Goal: Task Accomplishment & Management: Complete application form

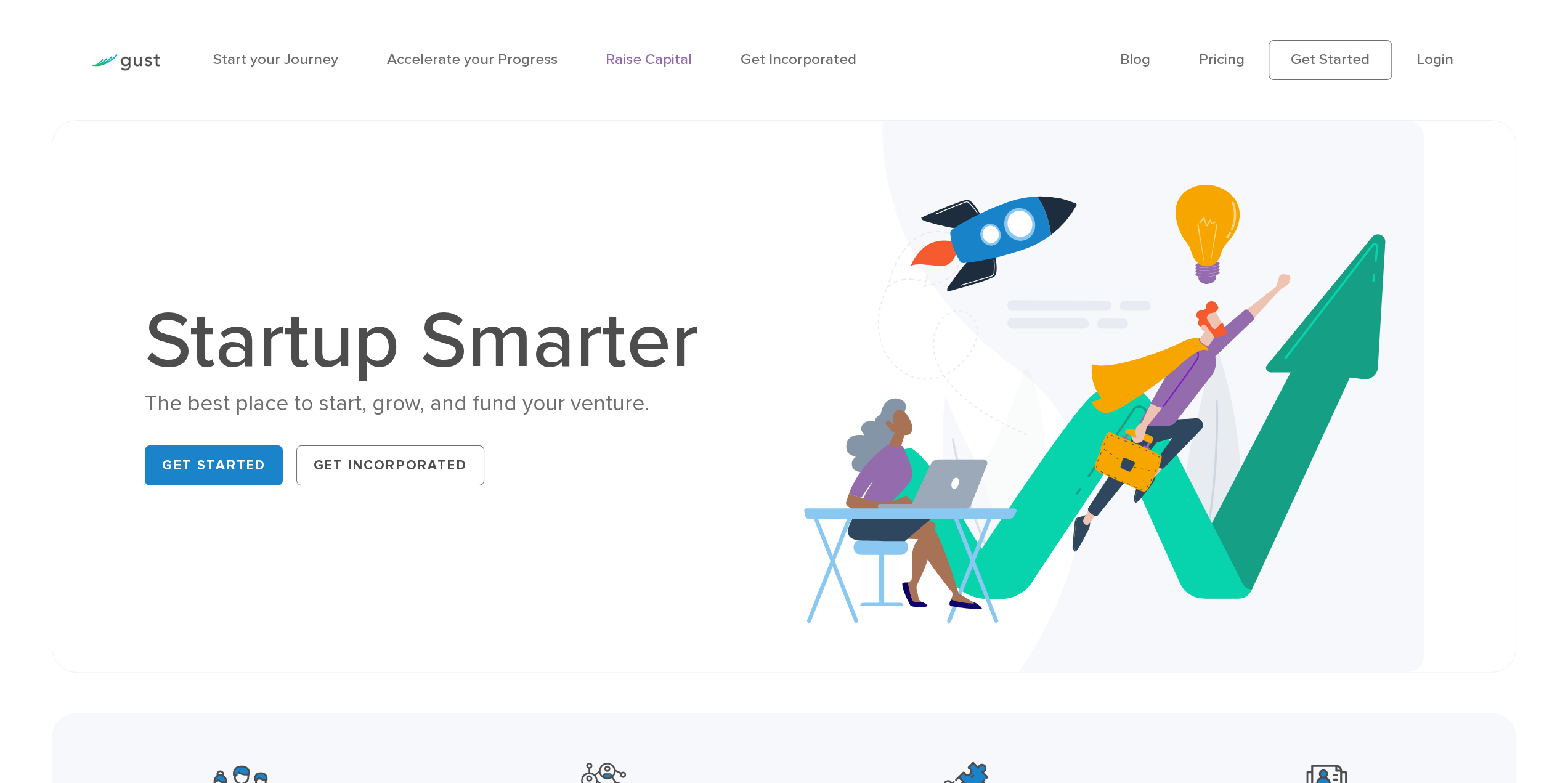
click at [640, 62] on link "Raise Capital" at bounding box center [648, 60] width 86 height 18
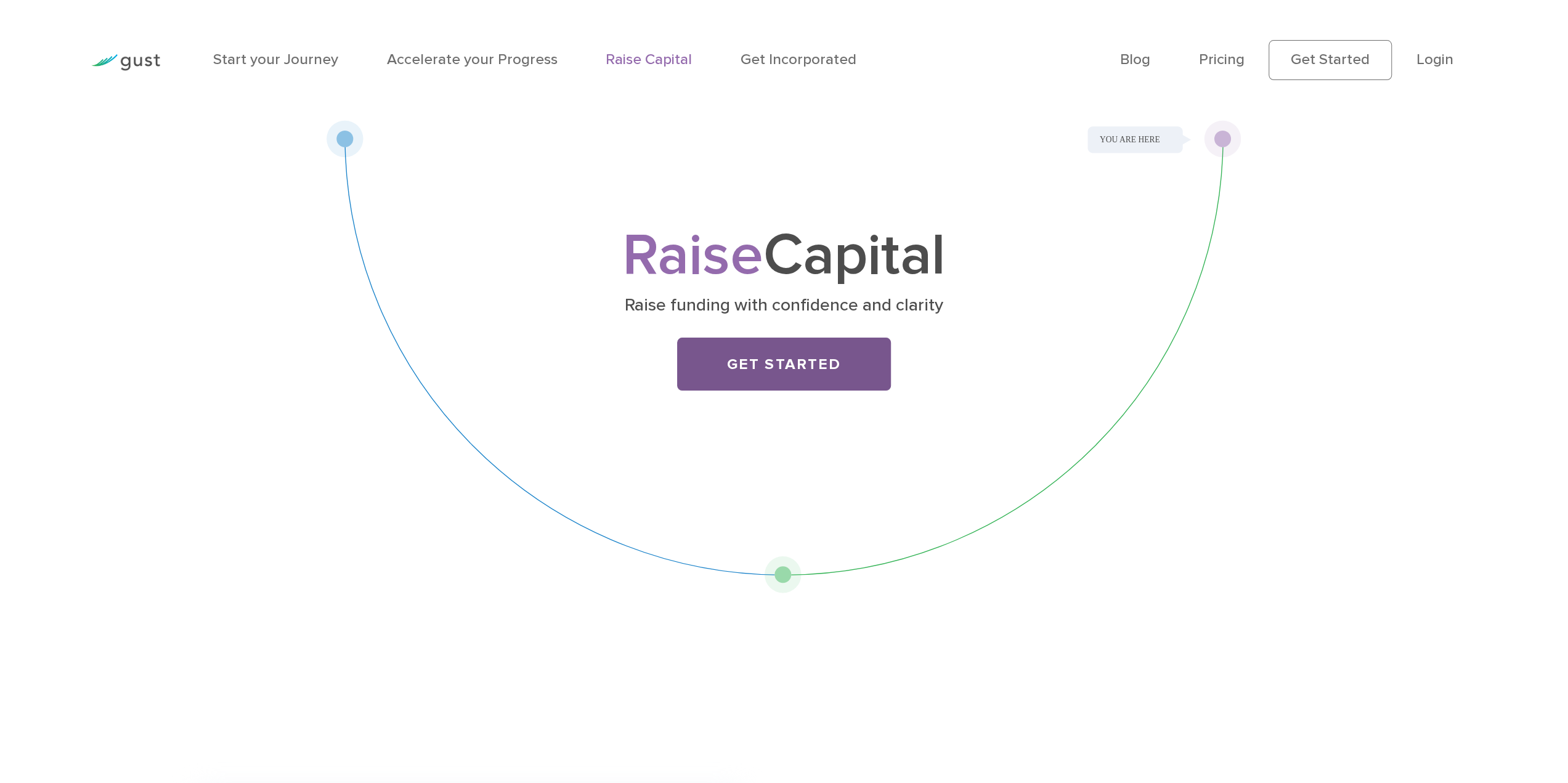
click at [778, 366] on link "Get Started" at bounding box center [784, 364] width 214 height 53
